Goal: Task Accomplishment & Management: Complete application form

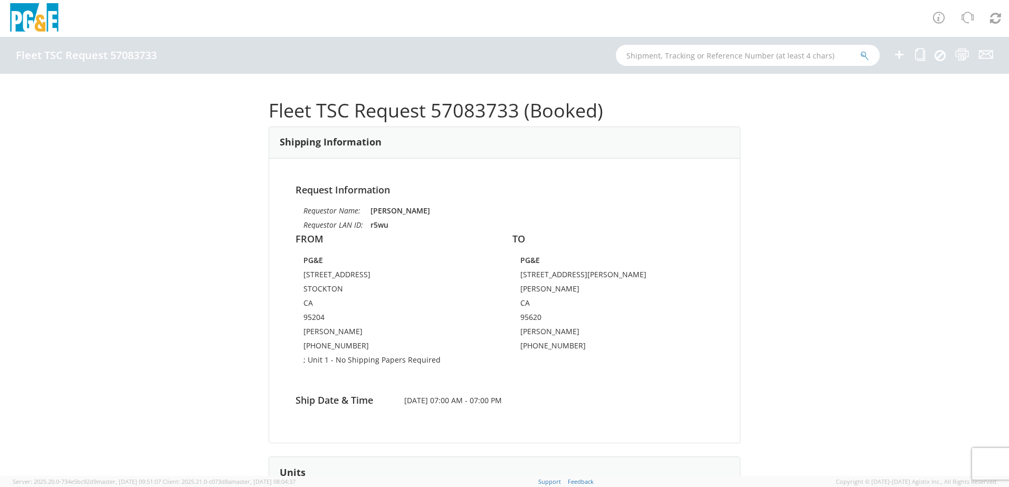
click at [899, 53] on icon at bounding box center [899, 54] width 13 height 13
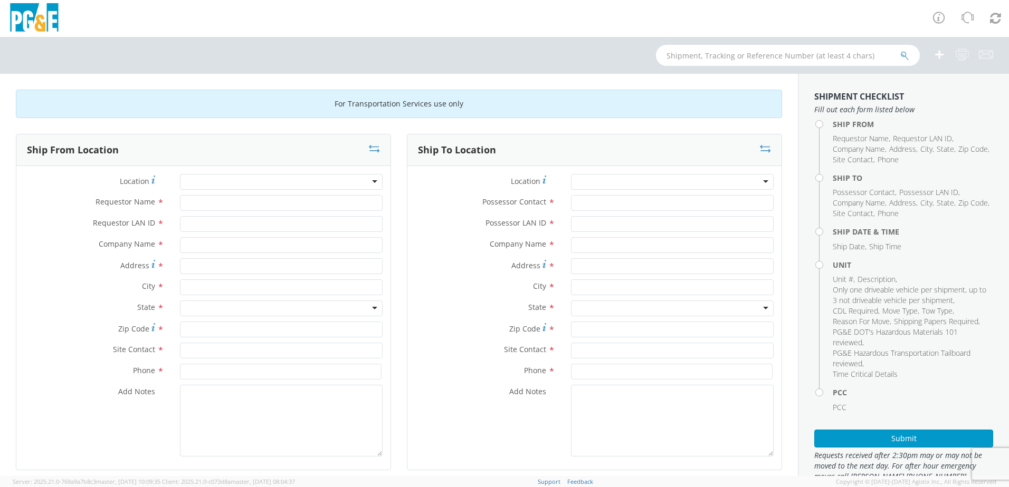
click at [250, 184] on div at bounding box center [281, 182] width 203 height 16
type input "s"
click at [250, 180] on div at bounding box center [281, 182] width 203 height 16
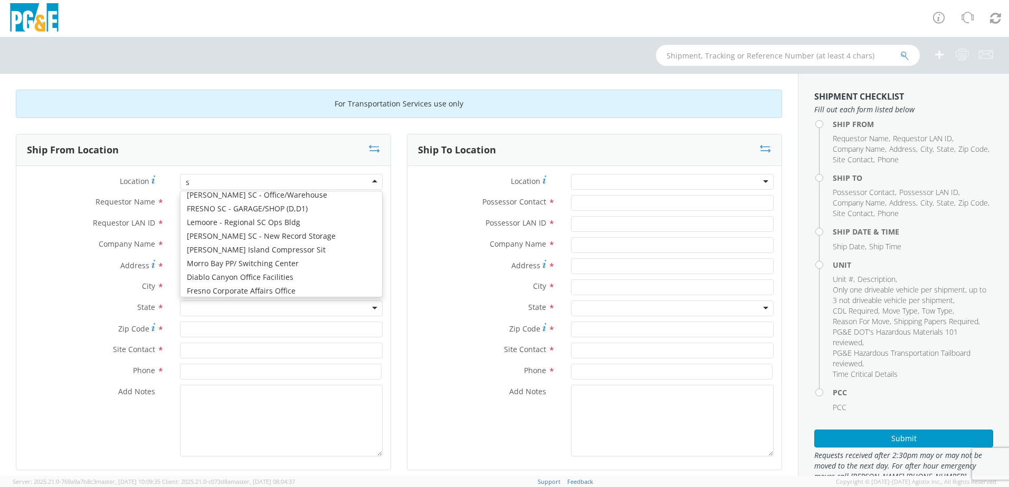
type input "st"
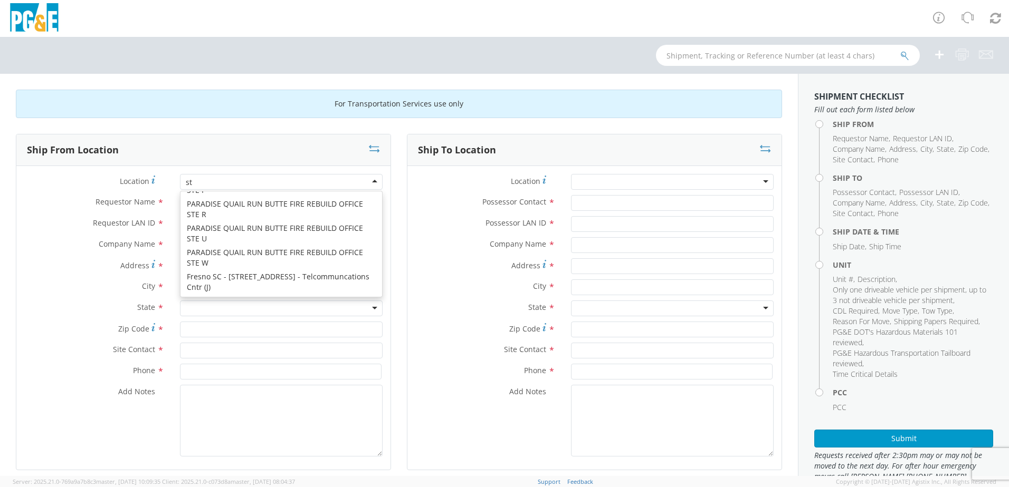
scroll to position [3, 0]
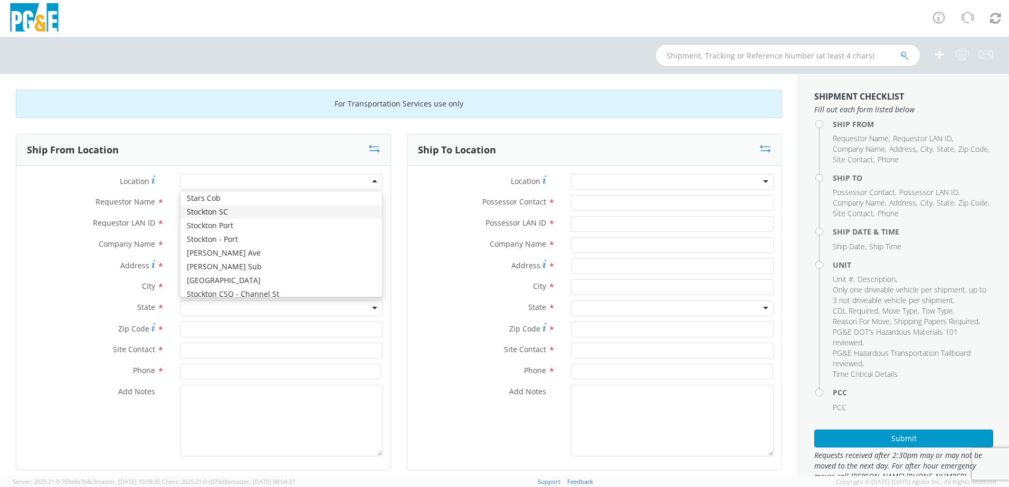
type input "PG&E"
type input "[STREET_ADDRESS]"
type input "STOCKTON"
type input "95204"
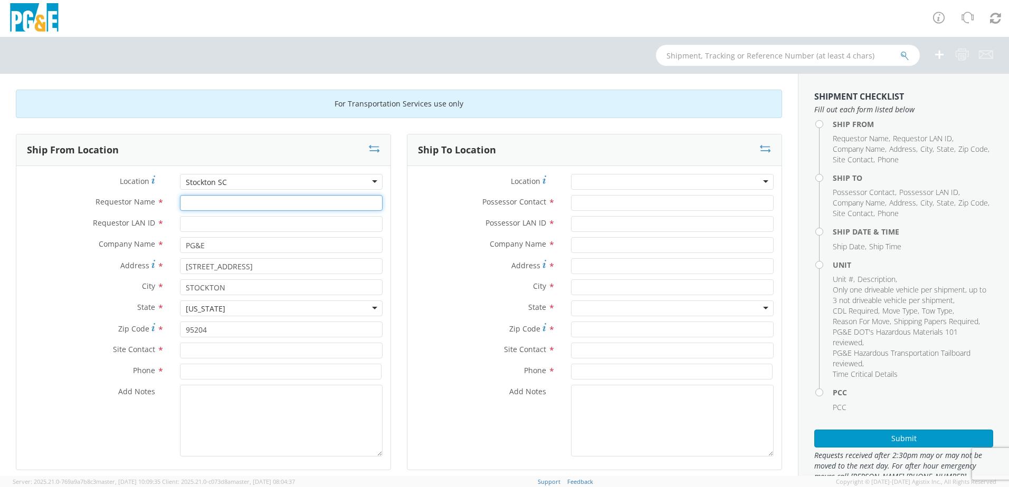
click at [231, 203] on input "Requestor Name *" at bounding box center [281, 203] width 203 height 16
type input "[PERSON_NAME]"
type input "r5wu"
type input "[PERSON_NAME]"
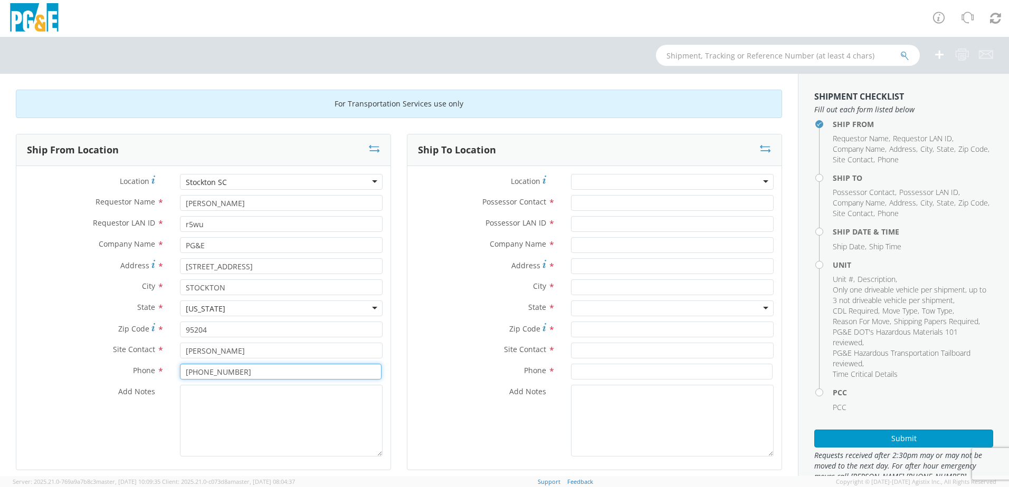
type input "[PHONE_NUMBER]"
click at [657, 183] on div at bounding box center [672, 182] width 203 height 16
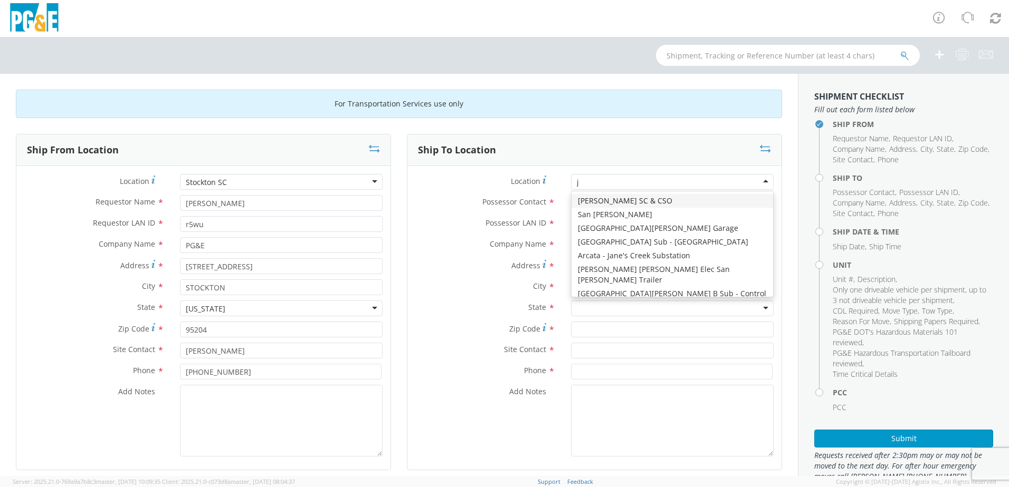
type input "jj"
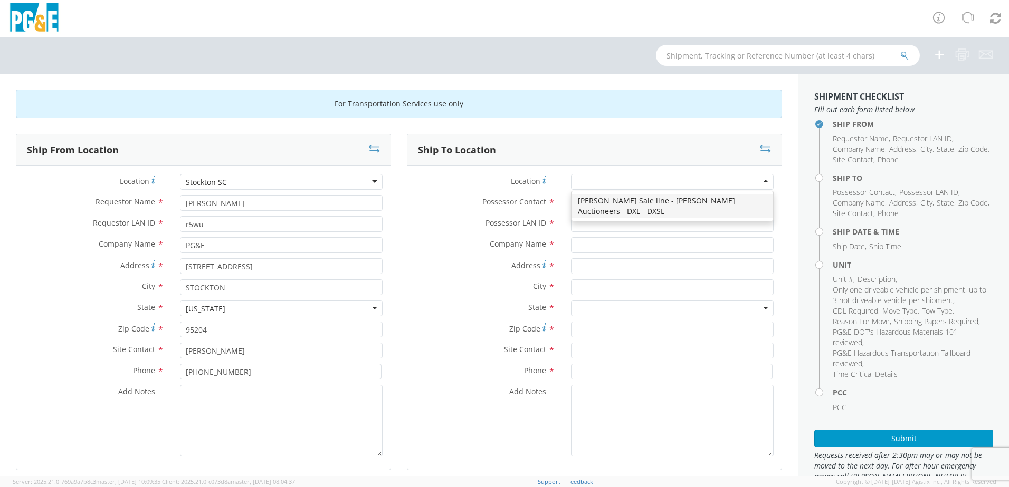
type input "PG&E"
type input "[STREET_ADDRESS][PERSON_NAME]"
type input "[PERSON_NAME]"
type input "95620"
type input "[PHONE_NUMBER]"
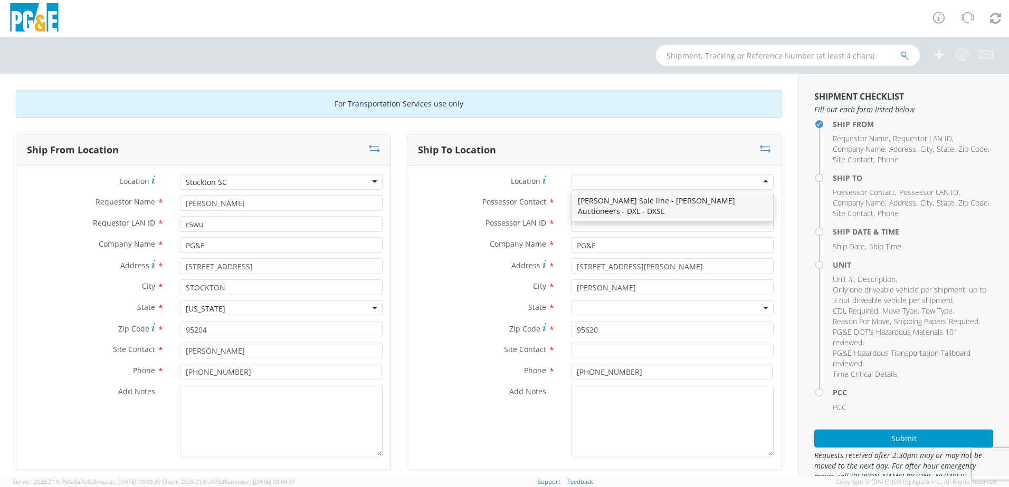
scroll to position [0, 0]
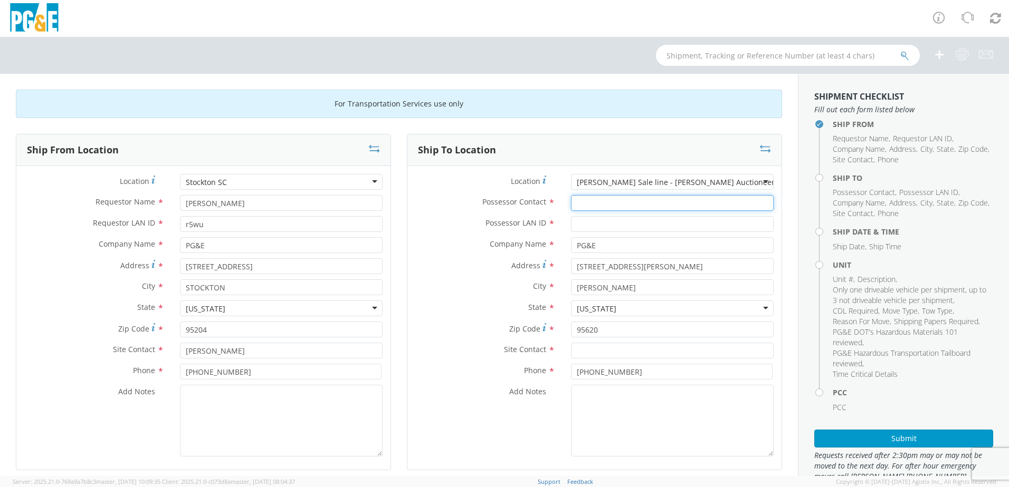
click at [671, 204] on input "Possessor Contact *" at bounding box center [672, 203] width 203 height 16
type input "[PERSON_NAME]"
type input "dqgr"
type input "[PERSON_NAME]"
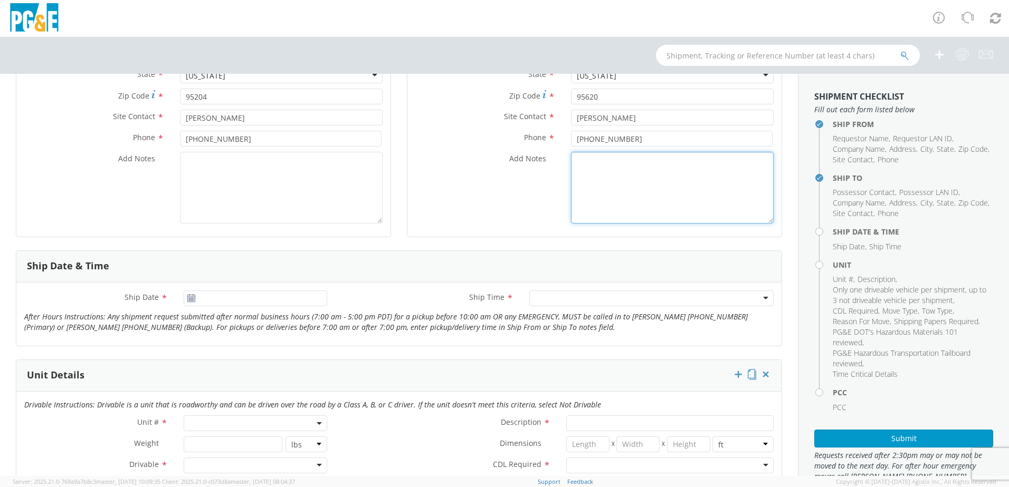
scroll to position [317, 0]
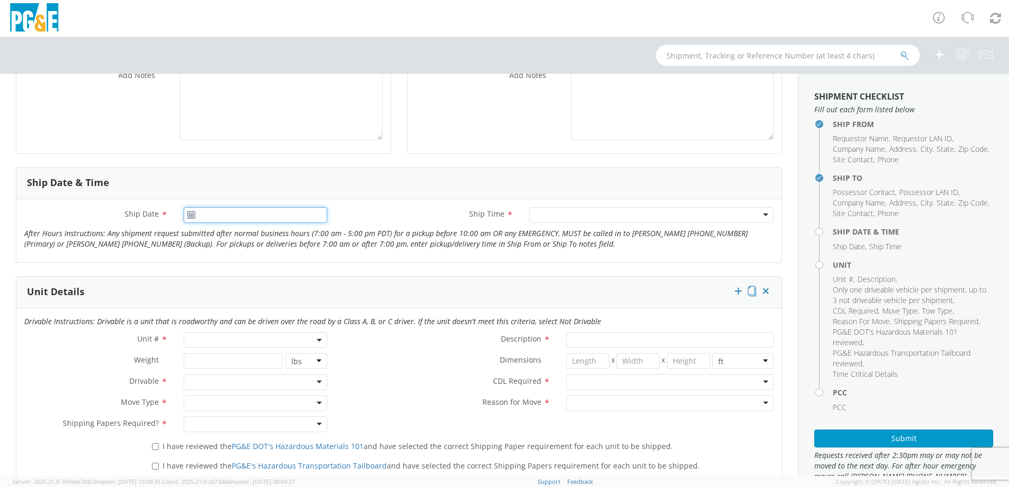
click at [215, 215] on input "Ship Date *" at bounding box center [255, 215] width 143 height 16
click at [274, 298] on td "16" at bounding box center [276, 298] width 18 height 16
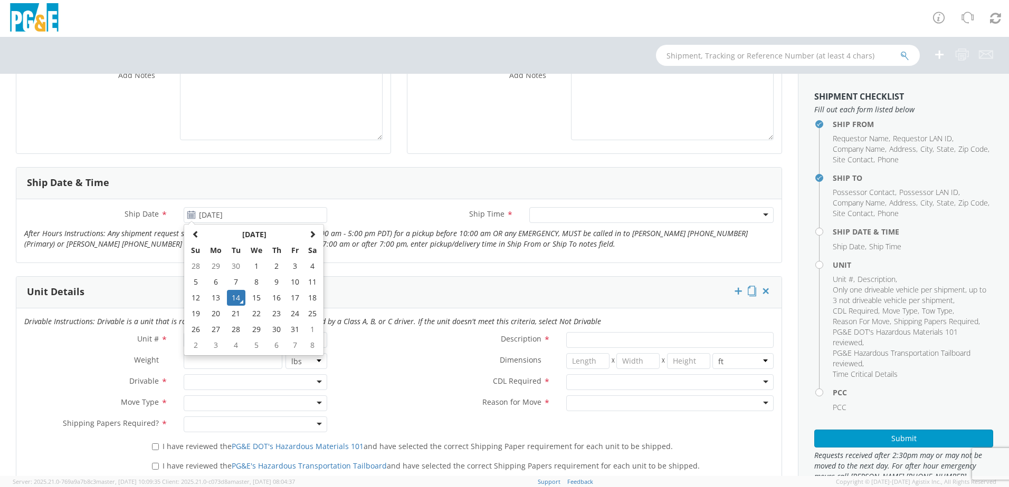
type input "[DATE]"
click at [556, 214] on div at bounding box center [651, 215] width 244 height 16
click at [752, 213] on div "Any Time" at bounding box center [651, 215] width 244 height 16
click at [234, 342] on span at bounding box center [255, 340] width 143 height 16
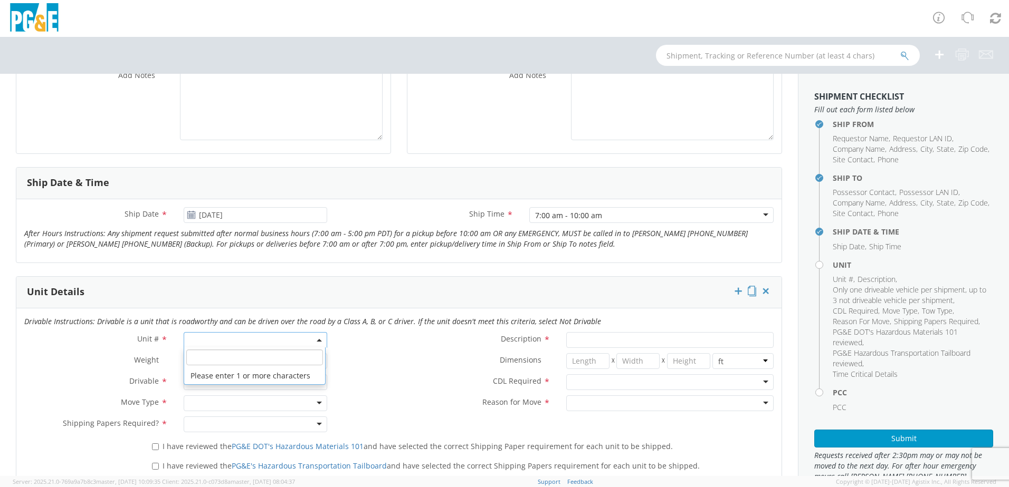
click at [233, 353] on input "search" at bounding box center [254, 358] width 137 height 16
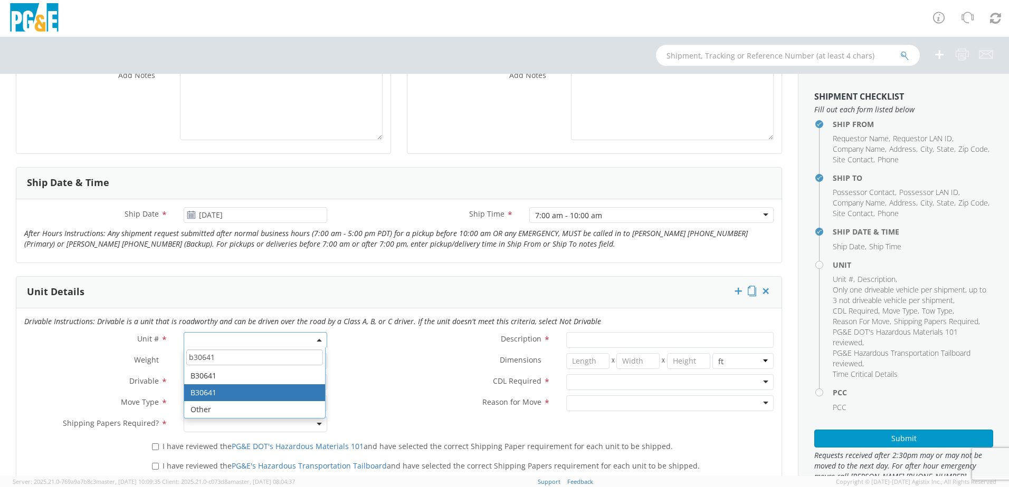
type input "b30641"
type input "SUV; COMPACT 4X4"
type input "4840"
select select "B30641"
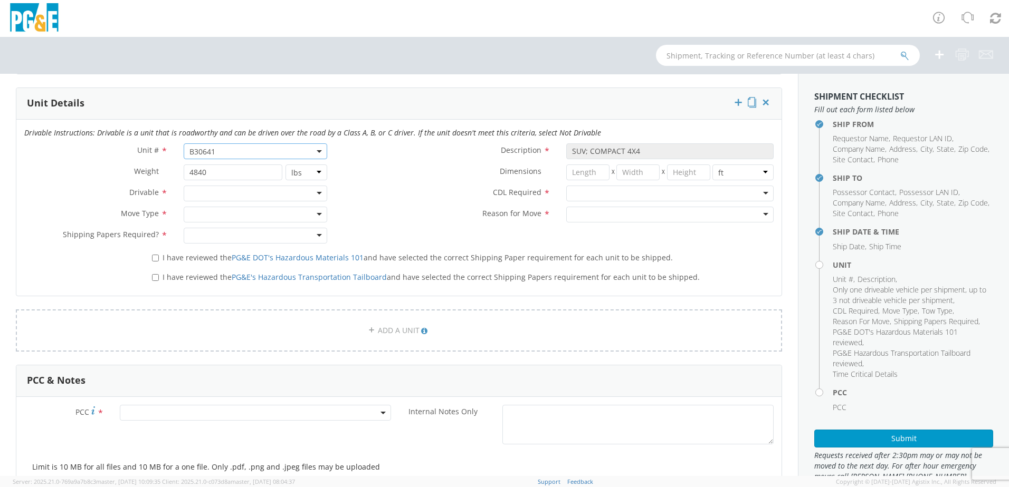
scroll to position [528, 0]
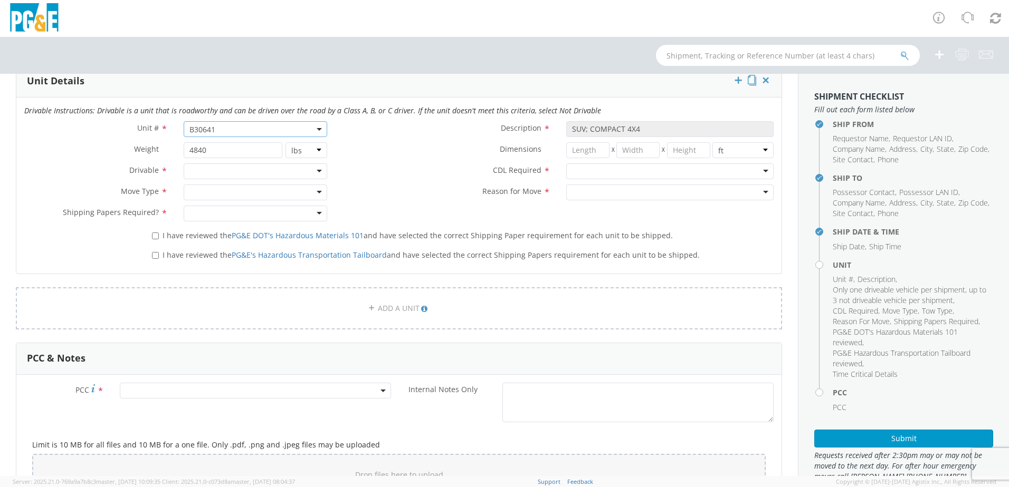
click at [213, 168] on div at bounding box center [255, 172] width 143 height 16
click at [223, 172] on div "Drivable" at bounding box center [255, 172] width 143 height 16
click at [235, 195] on div at bounding box center [255, 193] width 143 height 16
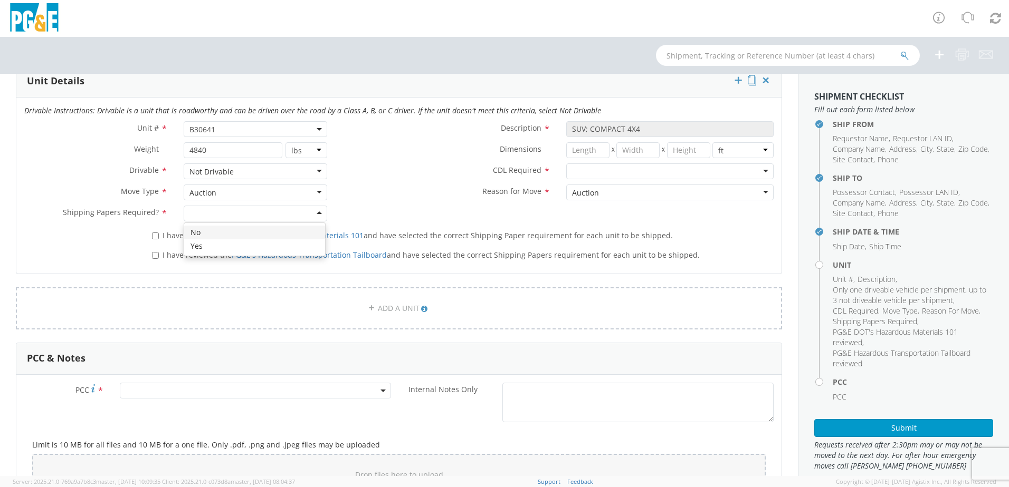
click at [238, 210] on div at bounding box center [255, 214] width 143 height 16
click at [155, 236] on input "I have reviewed the PG&E DOT's Hazardous Materials 101 and have selected the co…" at bounding box center [155, 236] width 7 height 7
checkbox input "true"
click at [154, 254] on input "I have reviewed the PG&E's Hazardous Transportation Tailboard and have selected…" at bounding box center [155, 255] width 7 height 7
checkbox input "true"
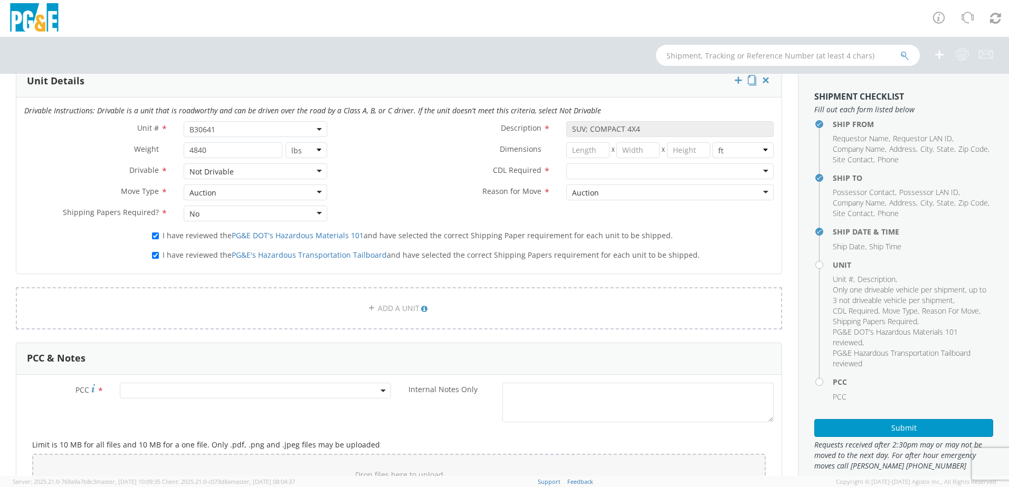
click at [596, 176] on div at bounding box center [669, 172] width 207 height 16
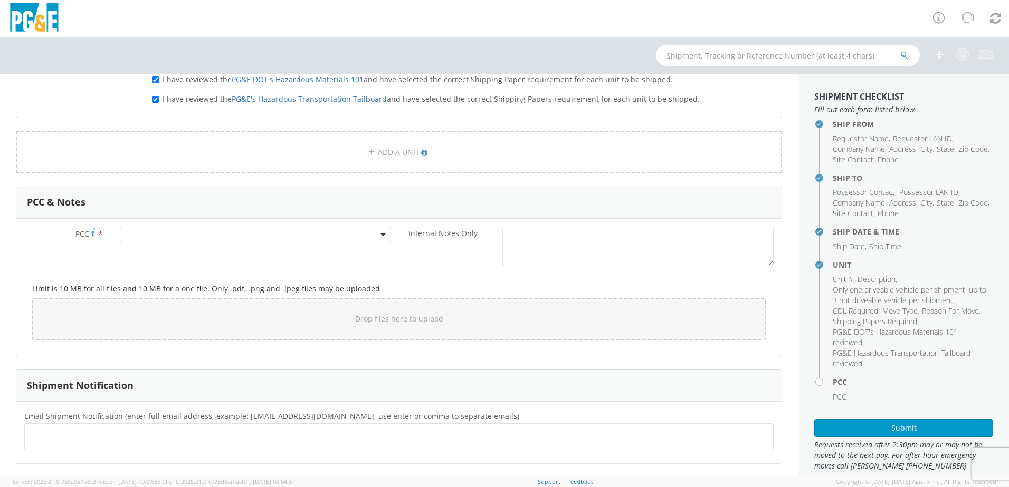
scroll to position [686, 0]
click at [194, 235] on span at bounding box center [255, 233] width 271 height 16
click at [196, 247] on input "number" at bounding box center [253, 250] width 263 height 16
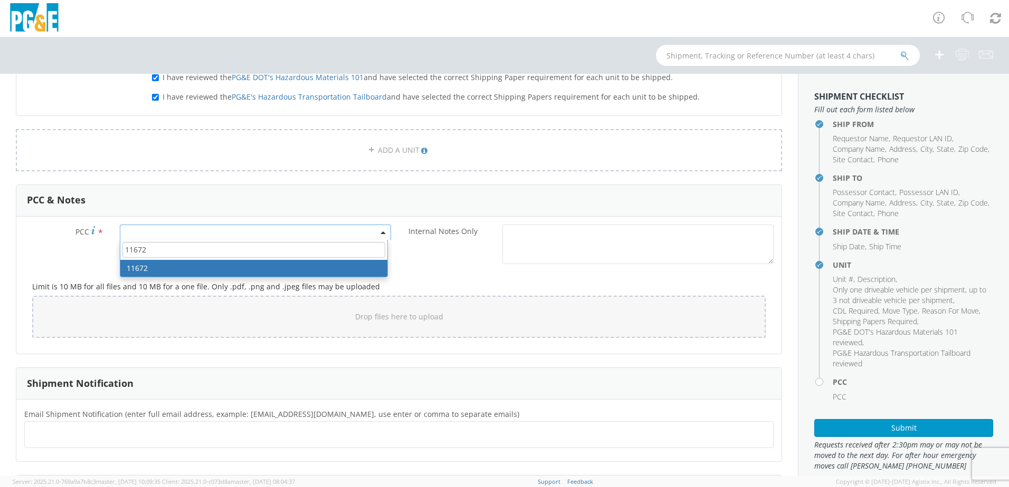
type input "11672"
select select "11672"
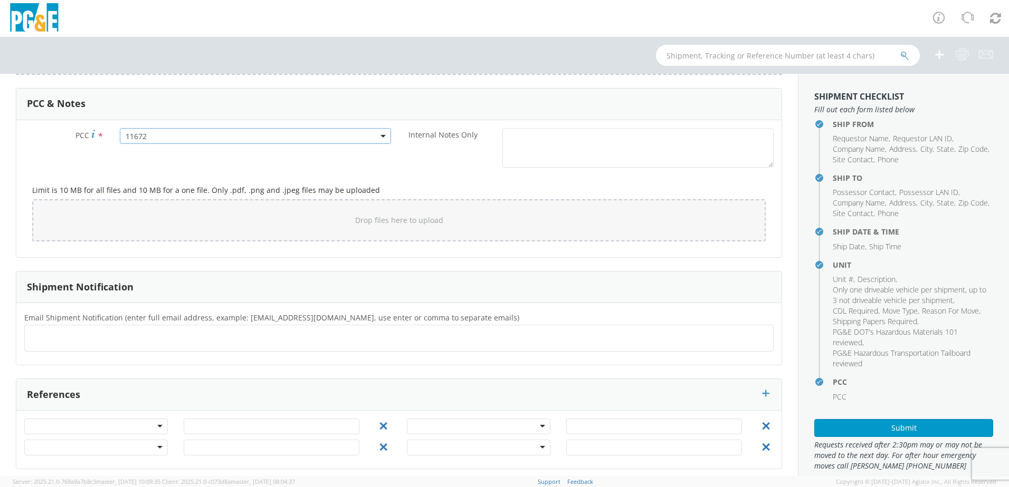
scroll to position [789, 0]
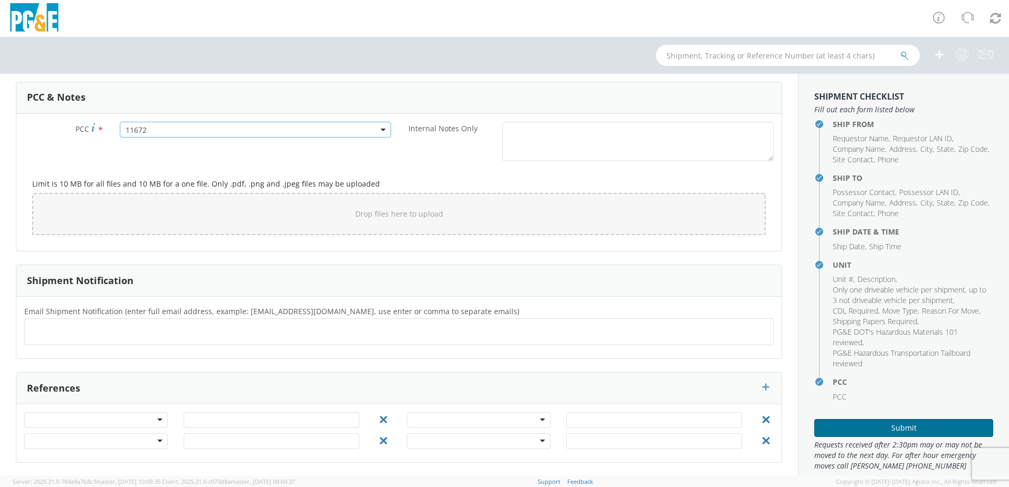
click at [899, 425] on button "Submit" at bounding box center [903, 428] width 179 height 18
